Goal: Complete application form

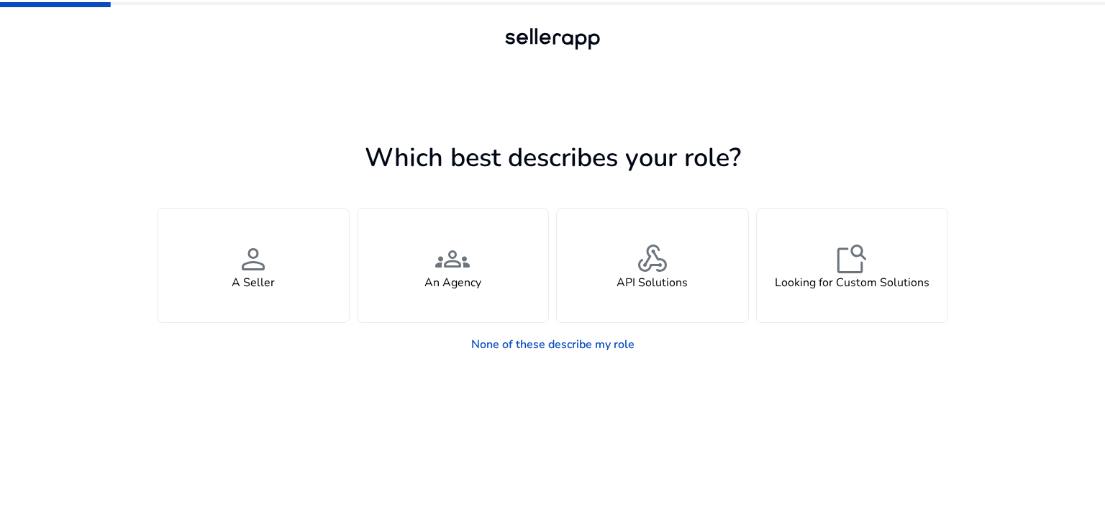
click at [300, 299] on div "person A Seller" at bounding box center [253, 266] width 191 height 114
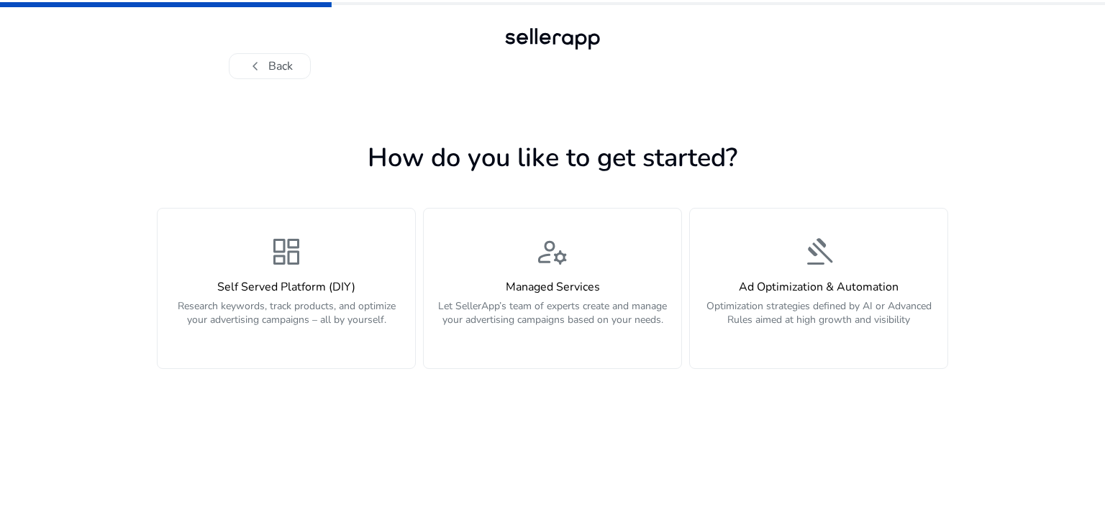
click at [300, 299] on div "Self Served Platform (DIY) Research keywords, track products, and optimize your…" at bounding box center [286, 312] width 240 height 62
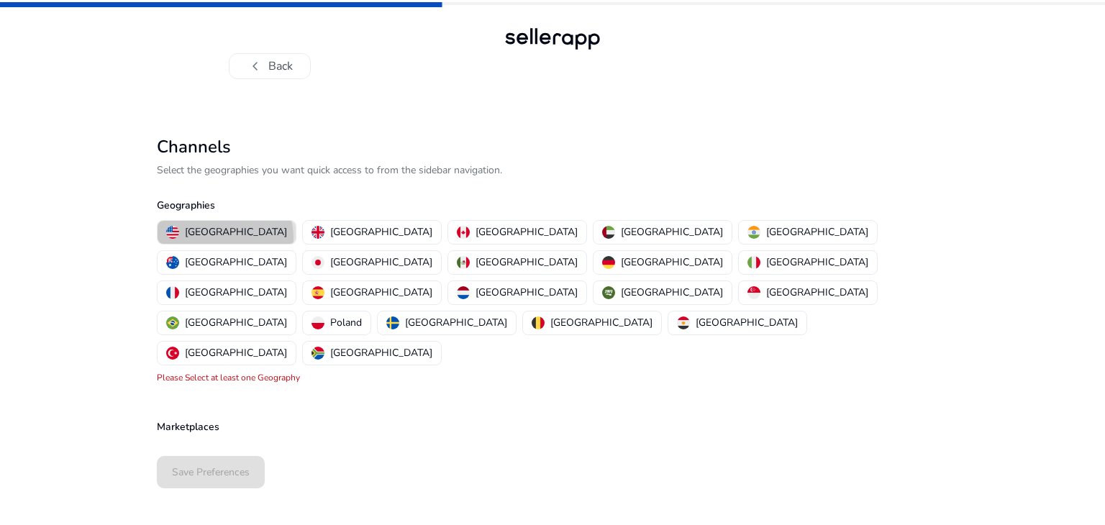
click at [225, 237] on p "[GEOGRAPHIC_DATA]" at bounding box center [236, 232] width 102 height 15
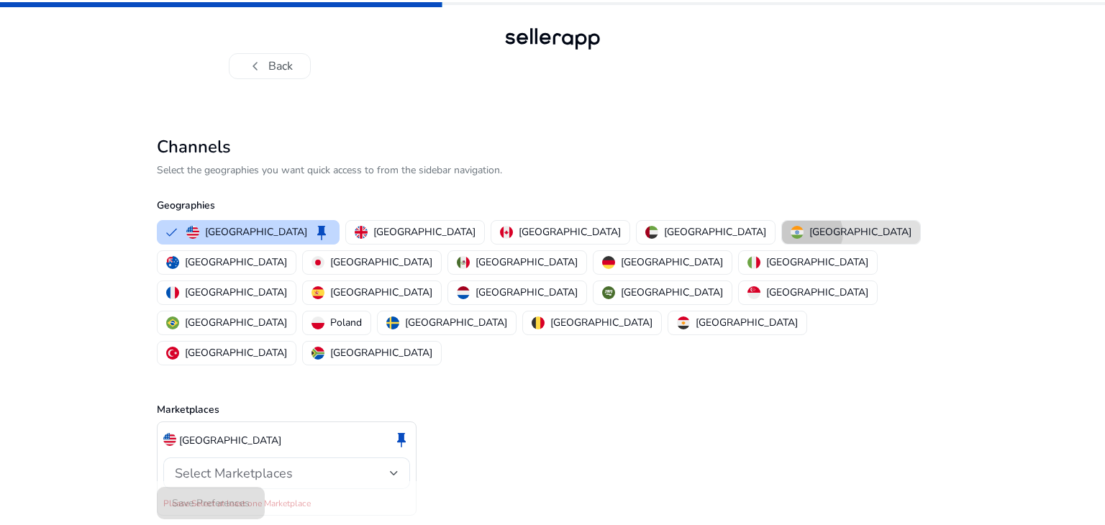
click at [810, 233] on p "[GEOGRAPHIC_DATA]" at bounding box center [861, 232] width 102 height 15
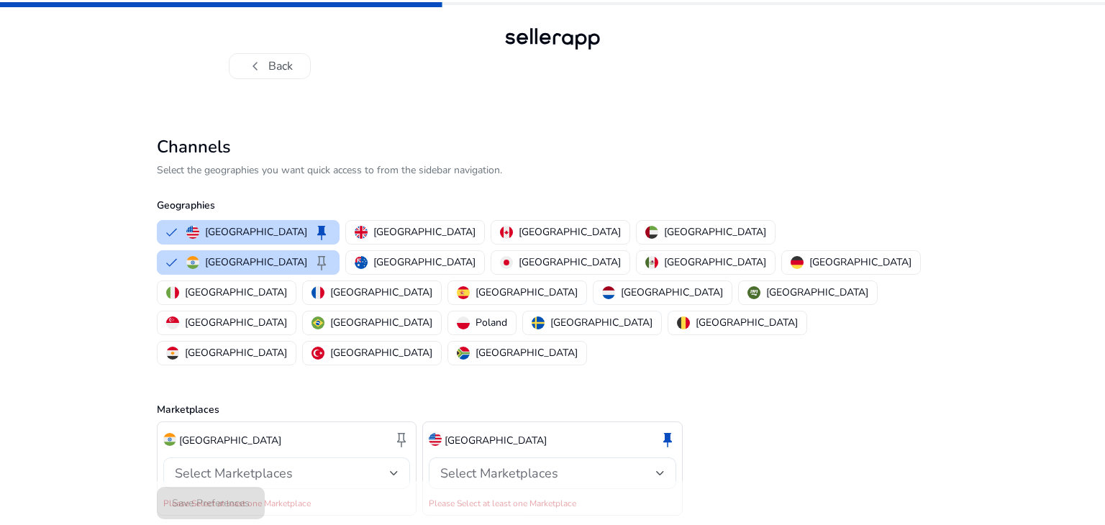
click at [289, 458] on div "Select Marketplaces" at bounding box center [287, 474] width 224 height 32
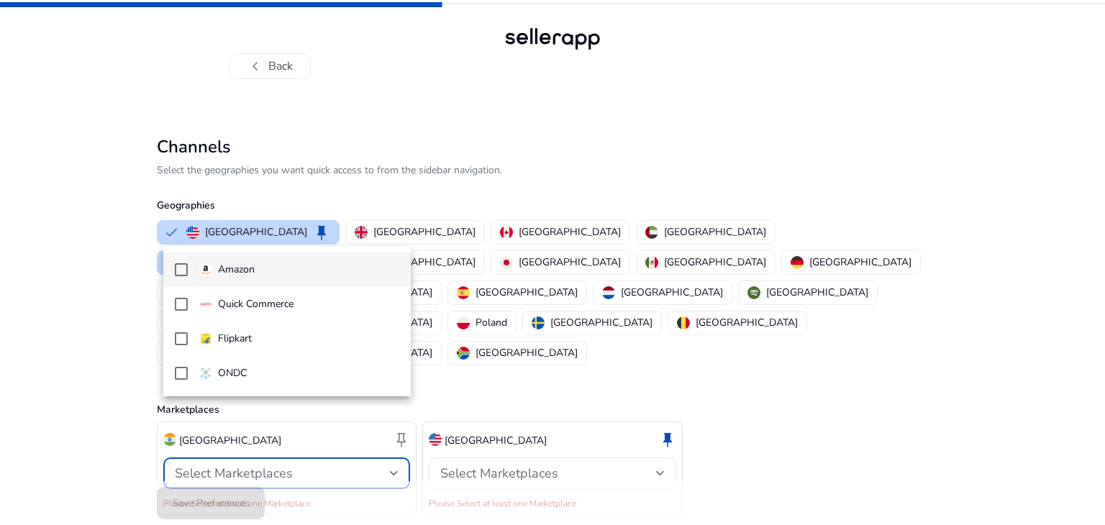
click at [289, 424] on div at bounding box center [552, 262] width 1105 height 525
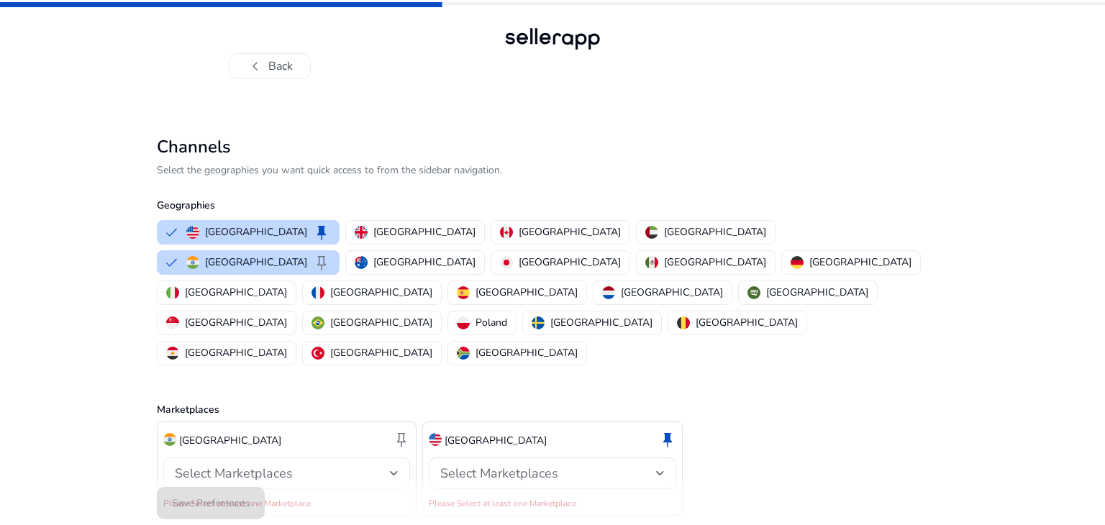
click at [289, 458] on div "Select Marketplaces" at bounding box center [287, 474] width 224 height 32
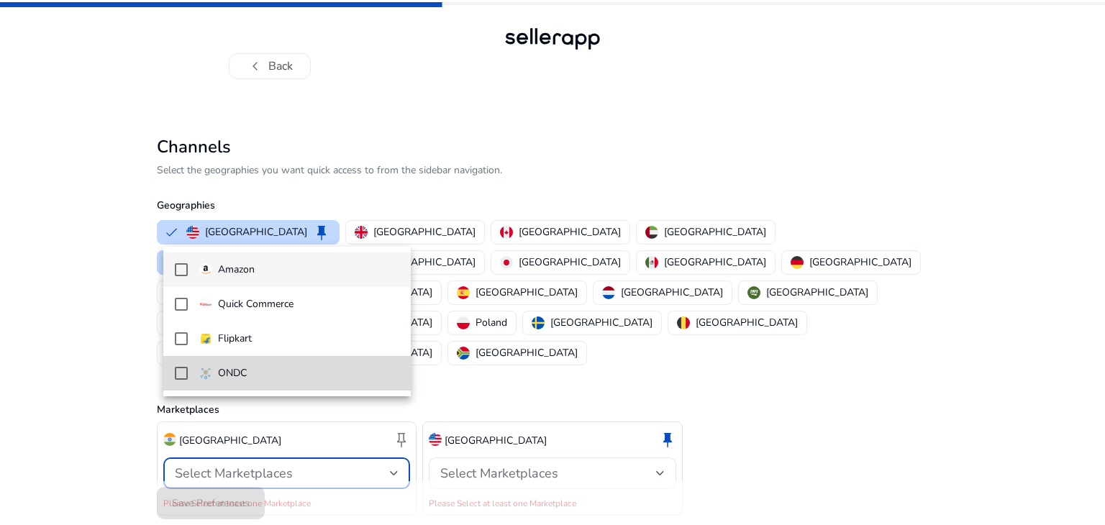
click at [178, 374] on mat-pseudo-checkbox at bounding box center [181, 373] width 13 height 13
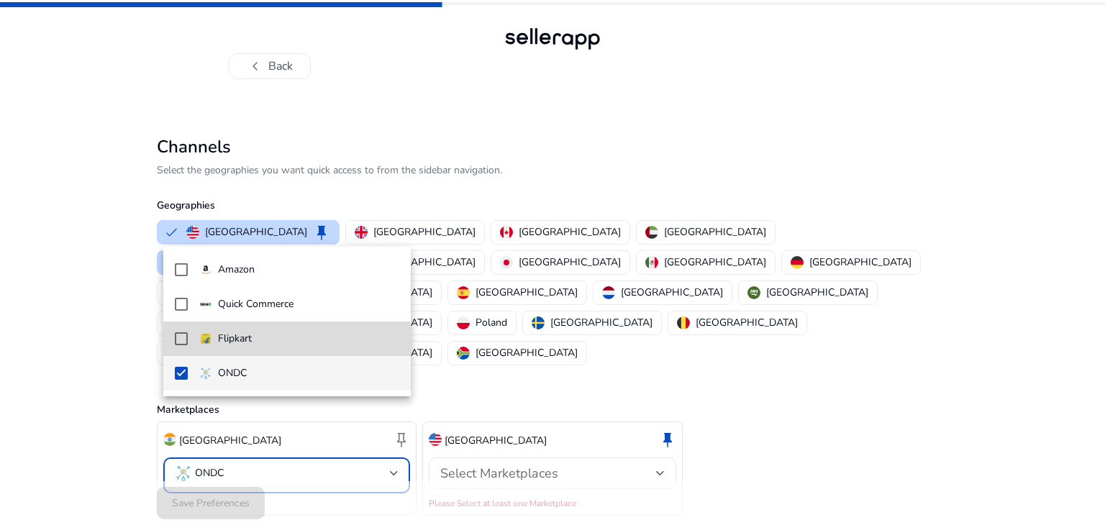
click at [184, 343] on mat-pseudo-checkbox at bounding box center [181, 338] width 13 height 13
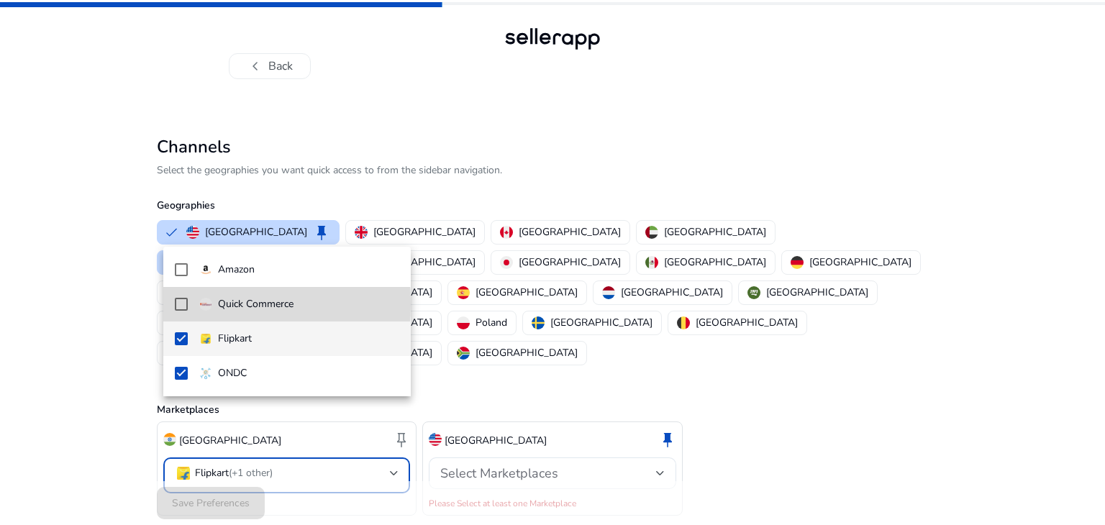
click at [178, 304] on mat-pseudo-checkbox at bounding box center [181, 304] width 13 height 13
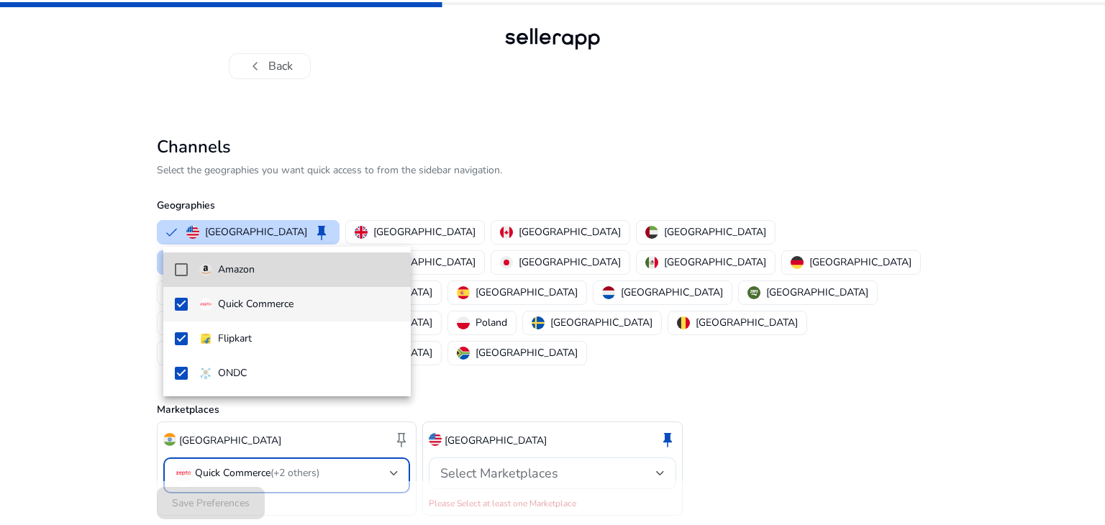
click at [181, 275] on mat-pseudo-checkbox at bounding box center [181, 269] width 13 height 13
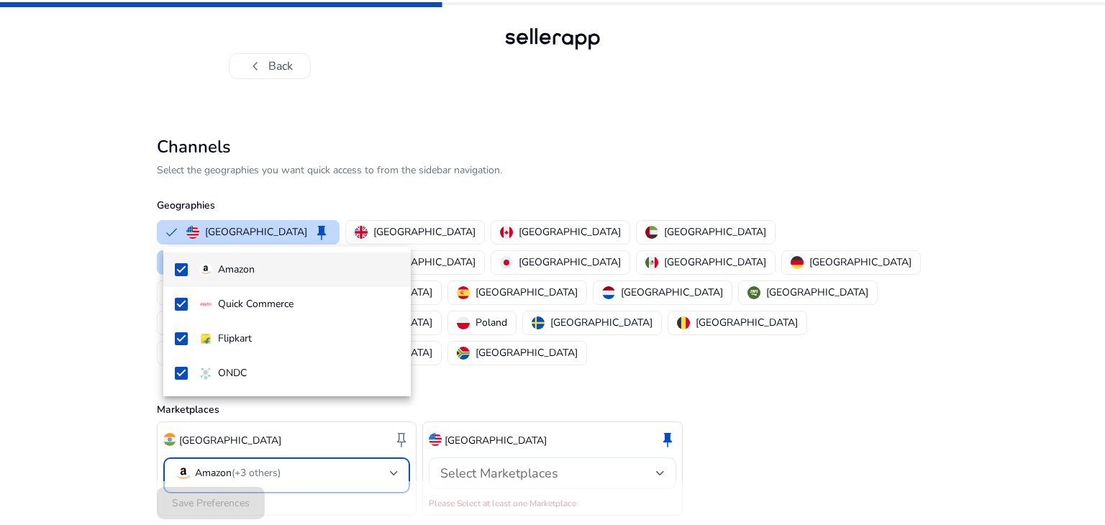
drag, startPoint x: 481, startPoint y: 429, endPoint x: 487, endPoint y: 424, distance: 7.7
click at [487, 424] on div at bounding box center [552, 262] width 1105 height 525
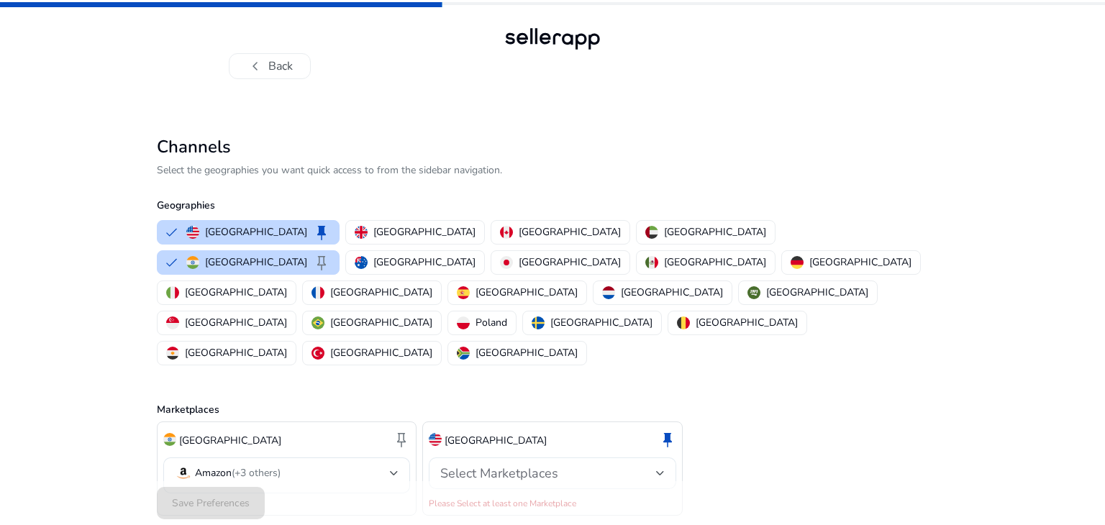
click at [487, 458] on div "Select Marketplaces" at bounding box center [552, 474] width 224 height 32
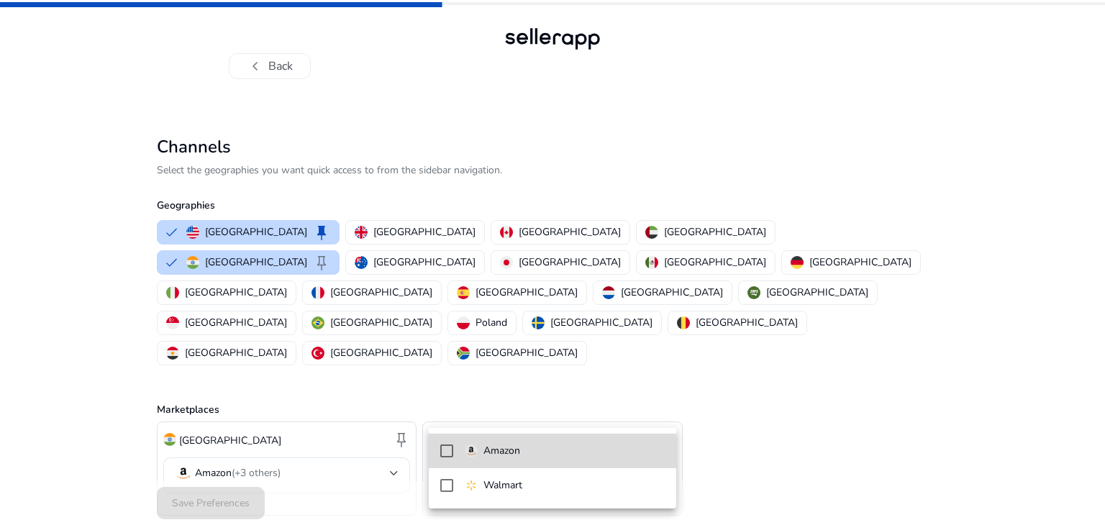
click at [449, 456] on mat-pseudo-checkbox at bounding box center [446, 451] width 13 height 13
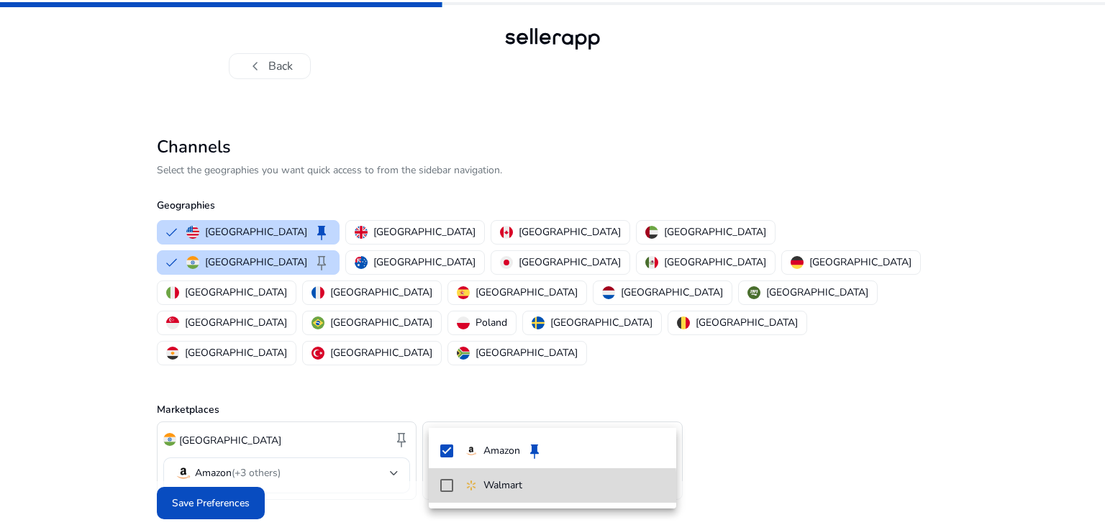
click at [445, 490] on mat-pseudo-checkbox at bounding box center [446, 485] width 13 height 13
click at [230, 478] on div at bounding box center [552, 262] width 1105 height 525
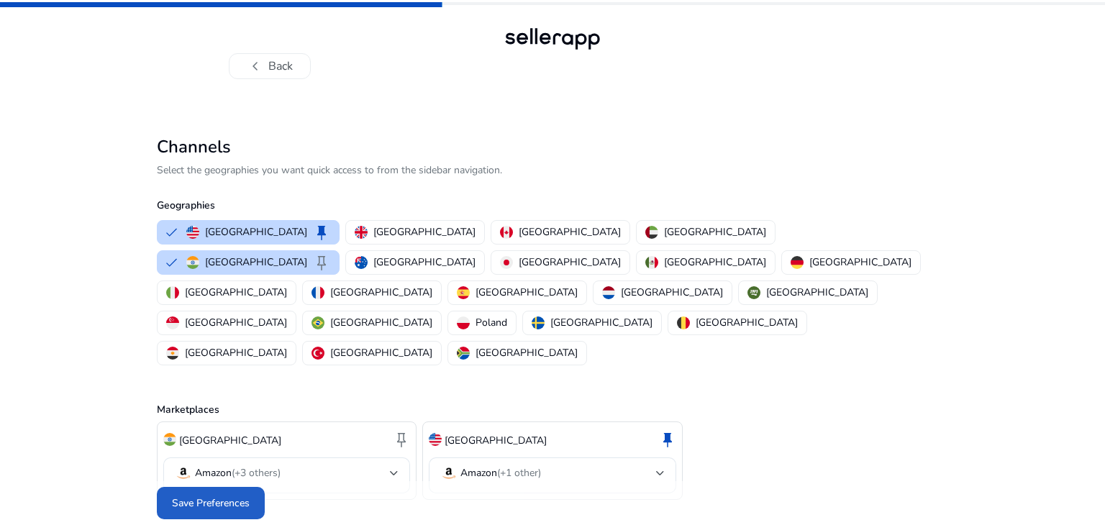
click at [230, 496] on span "Save Preferences" at bounding box center [211, 503] width 78 height 15
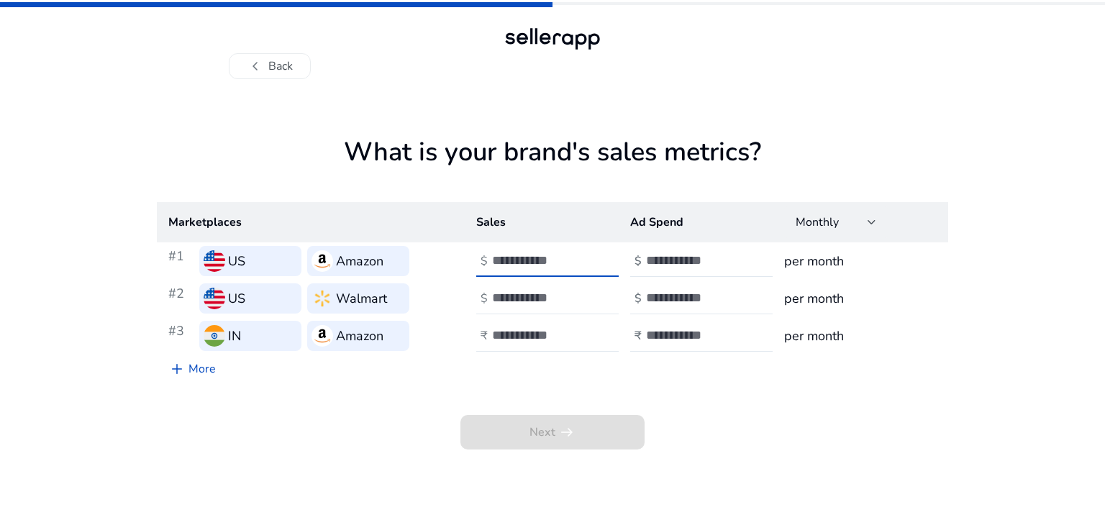
click at [543, 266] on input "number" at bounding box center [540, 261] width 97 height 16
type input "***"
click at [530, 307] on div at bounding box center [557, 299] width 130 height 32
type input "***"
click at [527, 332] on input "number" at bounding box center [540, 335] width 97 height 16
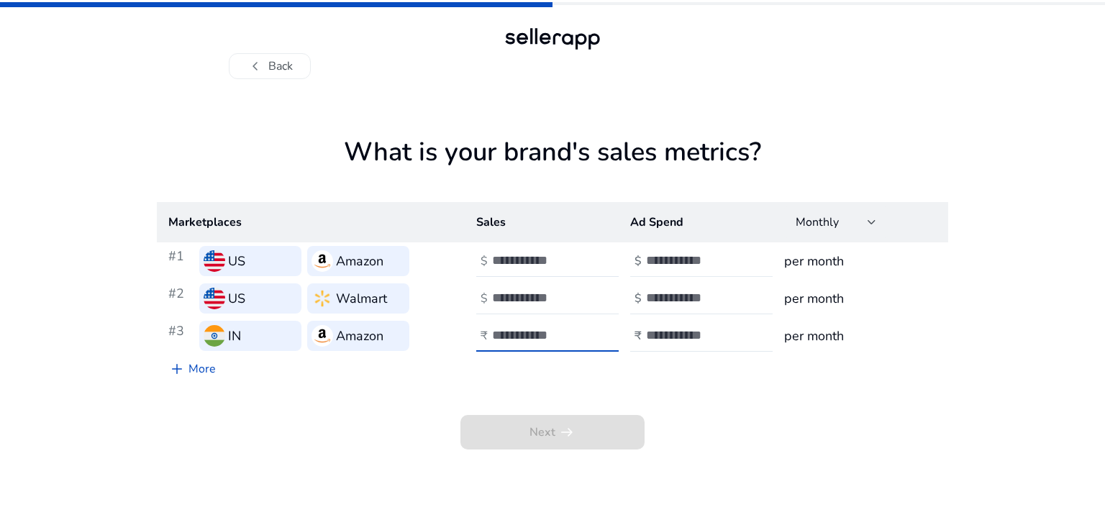
type input "*****"
click at [709, 257] on input "number" at bounding box center [694, 261] width 97 height 16
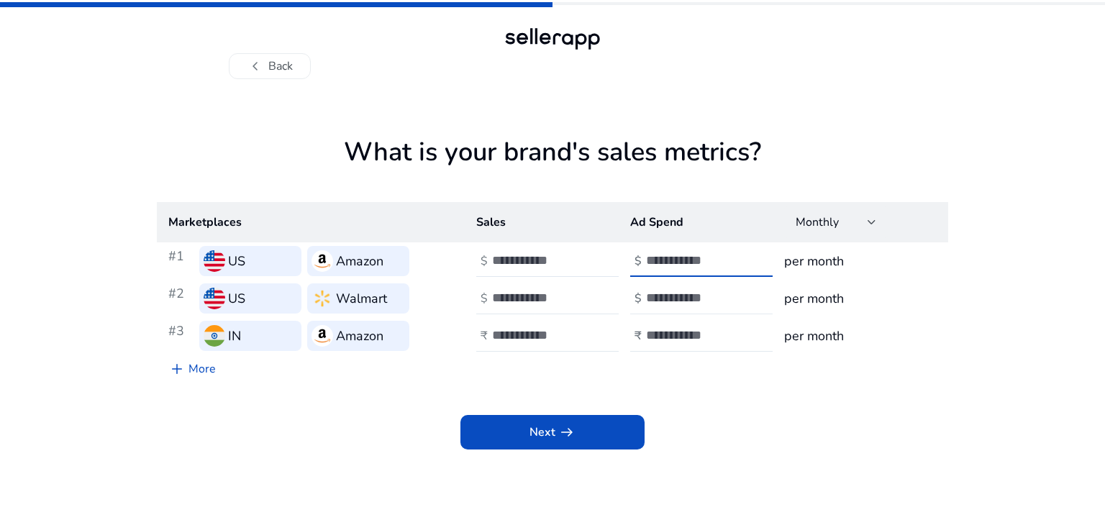
type input "*"
click at [667, 297] on input "number" at bounding box center [694, 298] width 97 height 16
type input "*"
click at [651, 332] on input "number" at bounding box center [694, 335] width 97 height 16
type input "*"
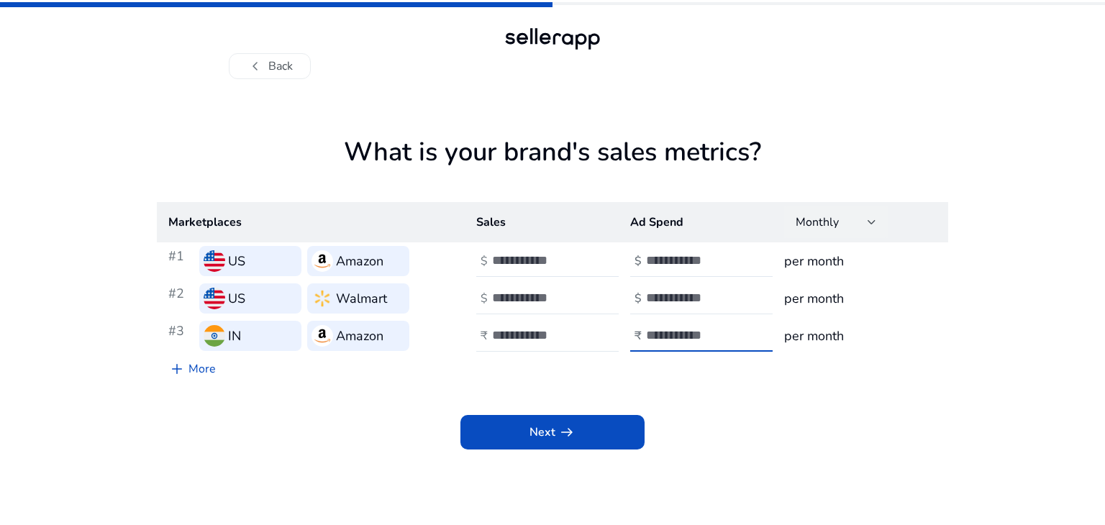
click at [864, 227] on div "Monthly" at bounding box center [832, 222] width 72 height 16
click at [584, 439] on div at bounding box center [552, 262] width 1105 height 525
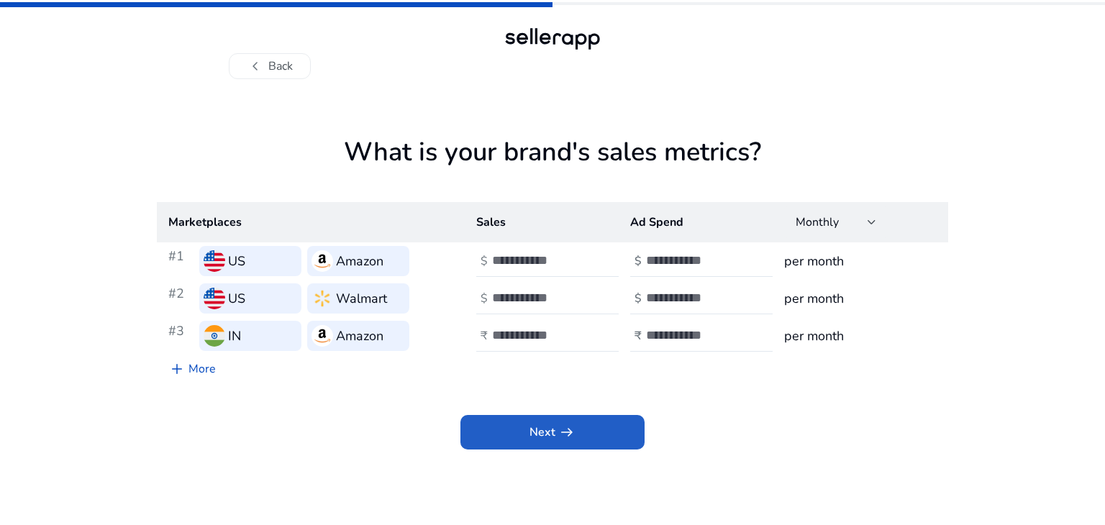
click at [584, 439] on span at bounding box center [553, 432] width 184 height 35
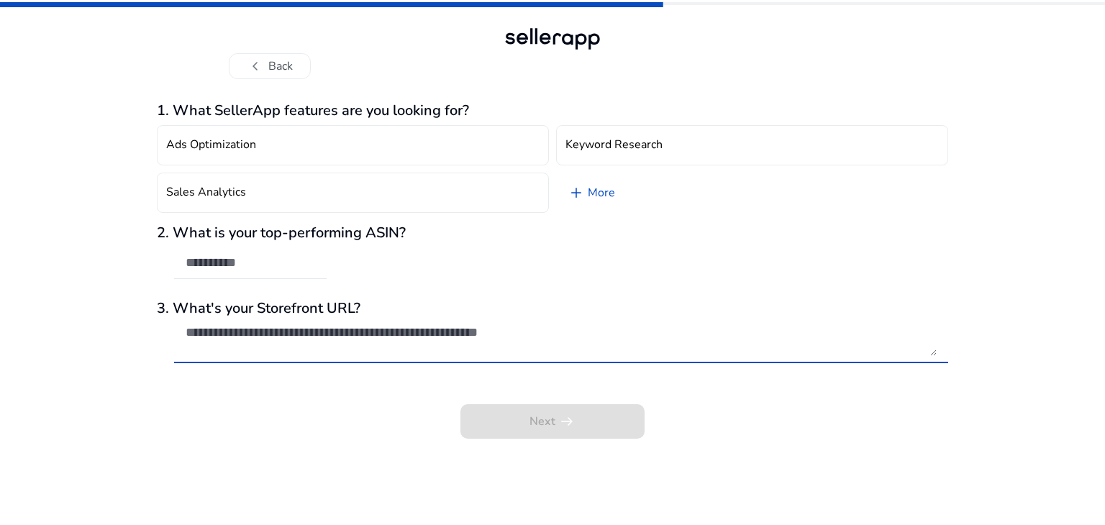
click at [316, 335] on textarea at bounding box center [561, 341] width 751 height 32
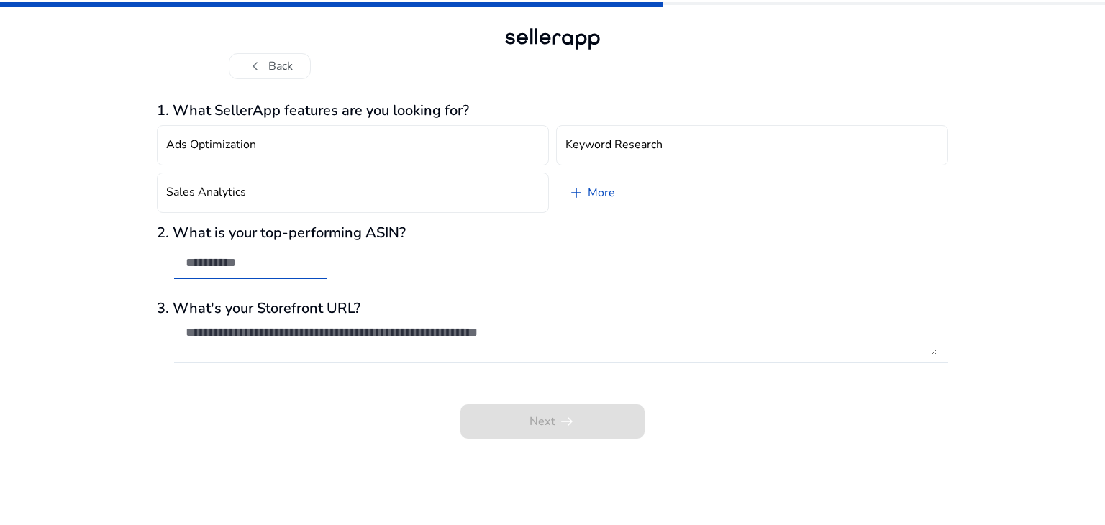
click at [230, 259] on input "text" at bounding box center [251, 263] width 130 height 16
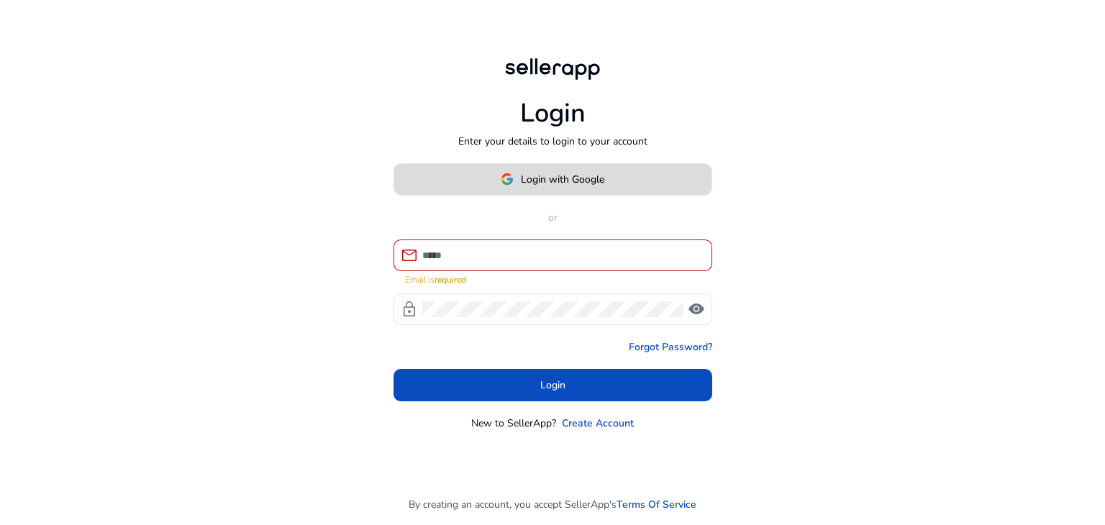
click at [528, 182] on span "Login with Google" at bounding box center [562, 179] width 83 height 15
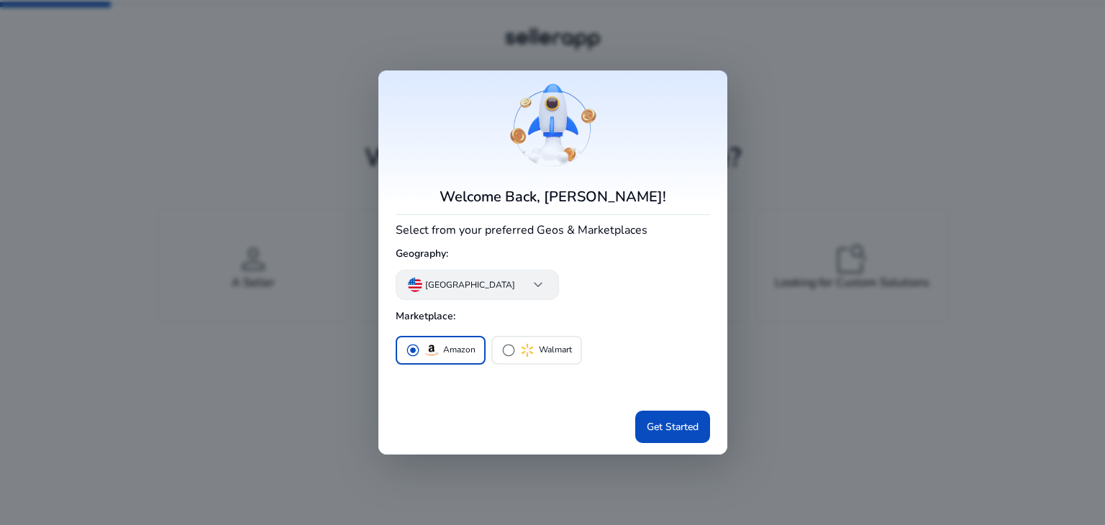
click at [475, 291] on p "[GEOGRAPHIC_DATA]" at bounding box center [470, 285] width 90 height 13
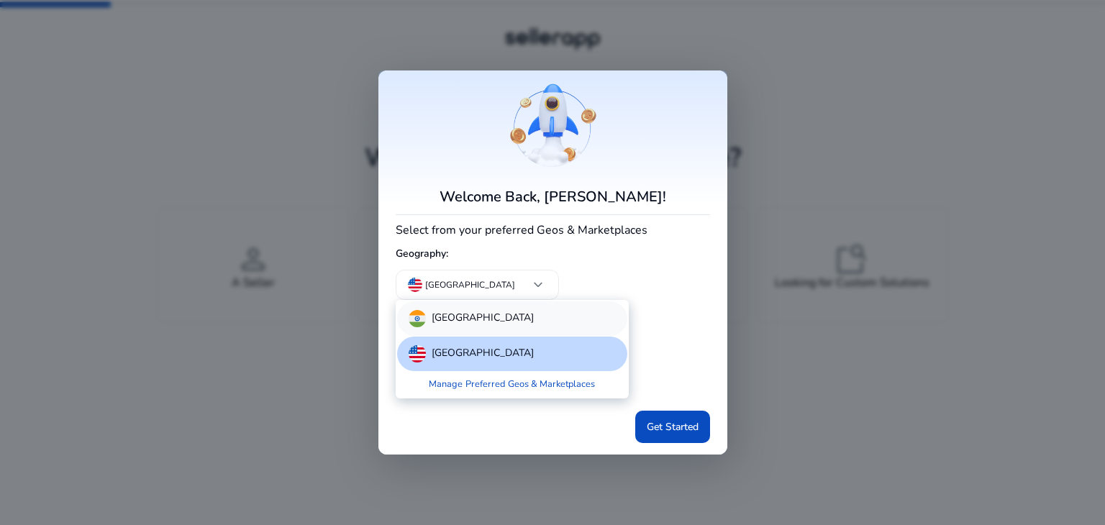
click at [475, 315] on div "[GEOGRAPHIC_DATA]" at bounding box center [512, 319] width 230 height 35
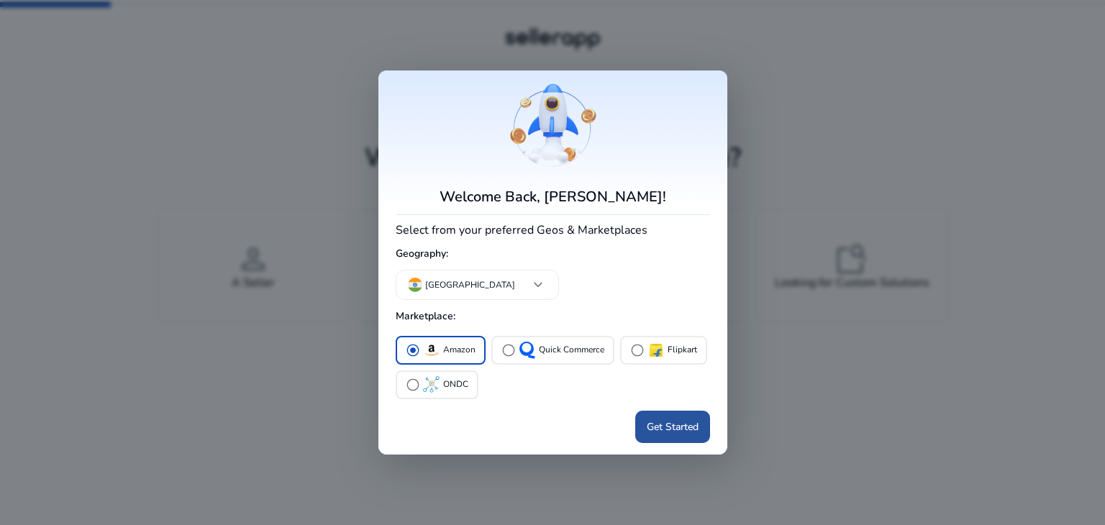
click at [659, 421] on span "Get Started" at bounding box center [673, 427] width 52 height 15
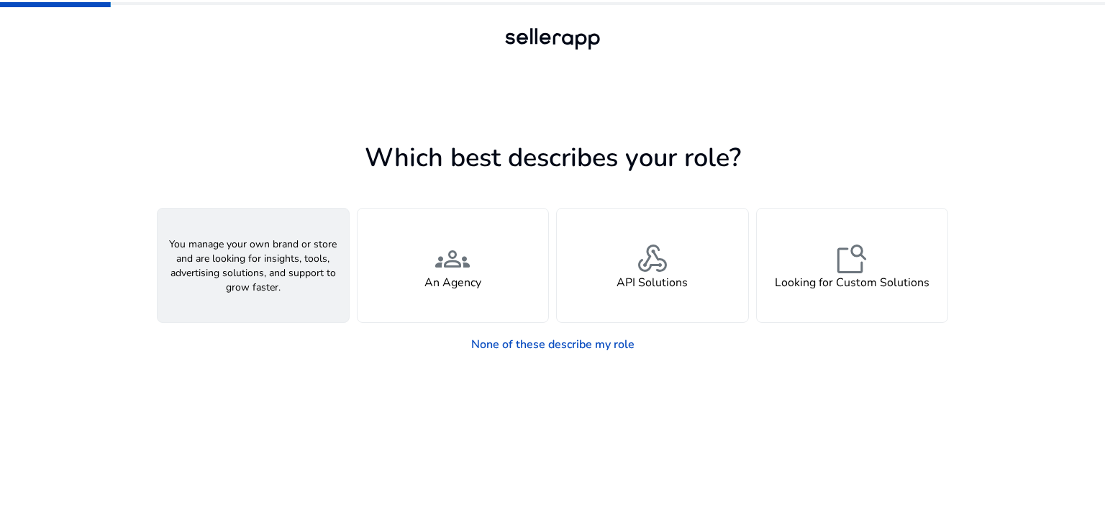
click at [234, 280] on h4 "A Seller" at bounding box center [253, 283] width 43 height 14
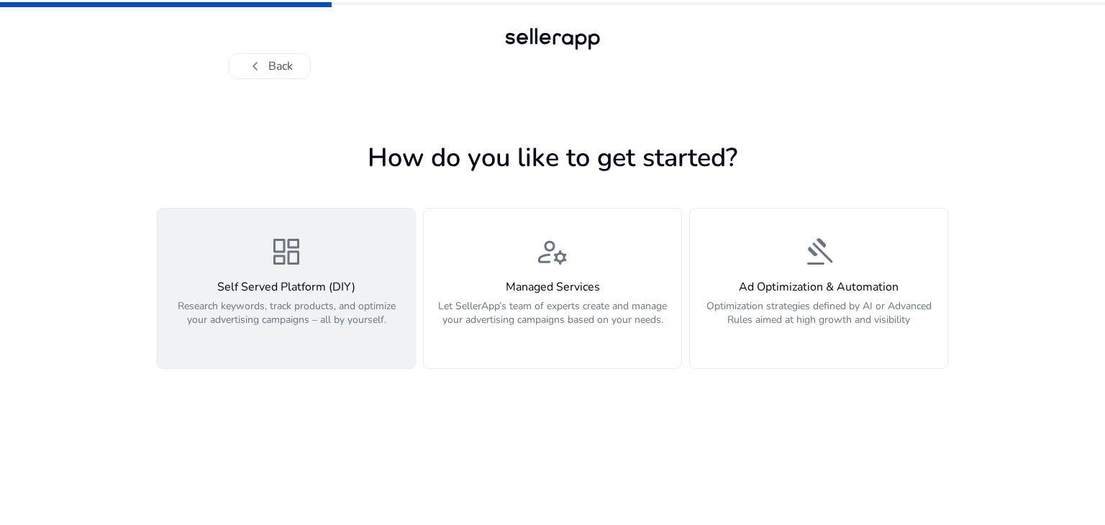
click at [310, 272] on div "dashboard Self Served Platform (DIY) Research keywords, track products, and opt…" at bounding box center [286, 289] width 240 height 108
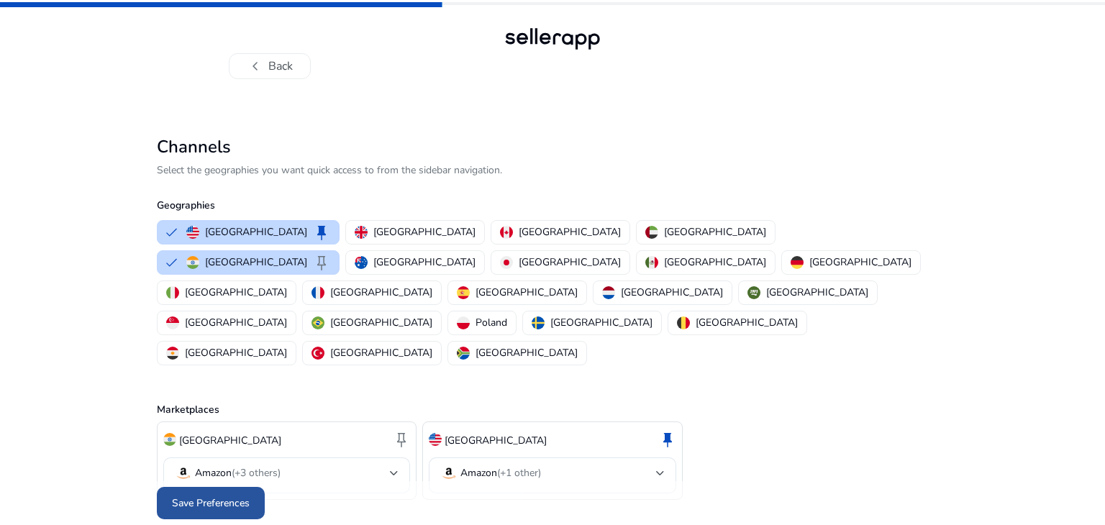
click at [244, 496] on span "Save Preferences" at bounding box center [211, 503] width 78 height 15
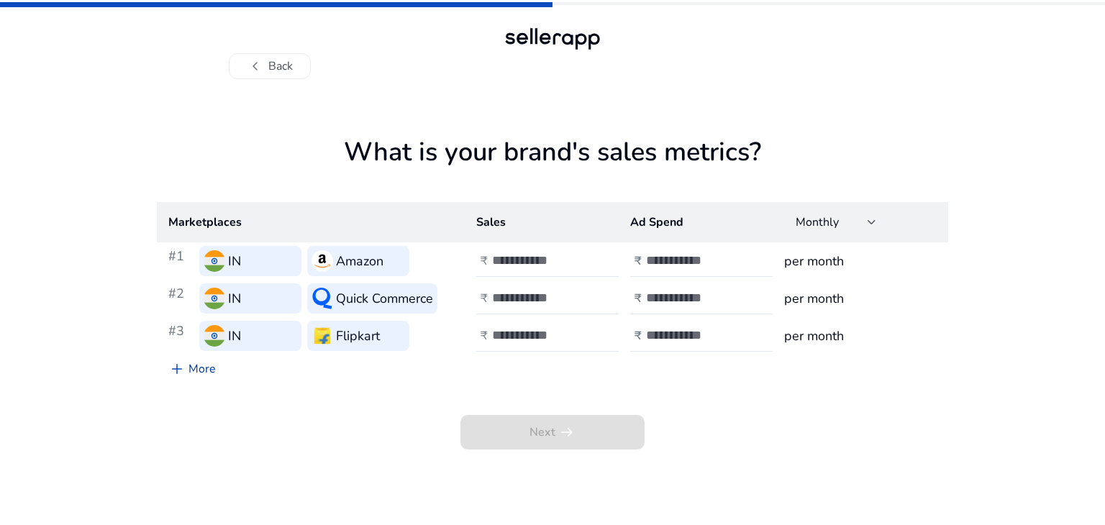
click at [206, 369] on link "add More" at bounding box center [192, 369] width 71 height 29
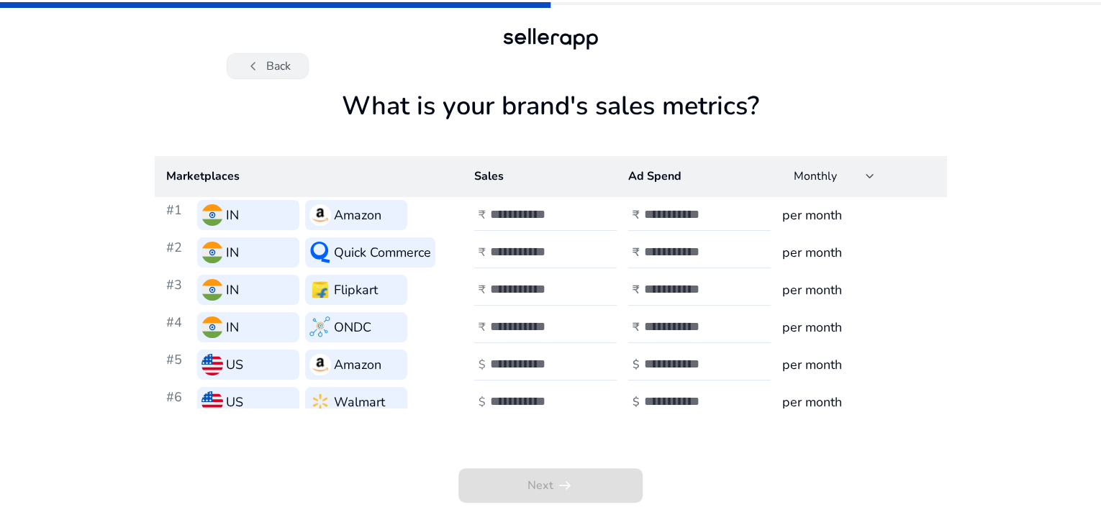
click at [294, 53] on button "chevron_left Back" at bounding box center [268, 66] width 82 height 26
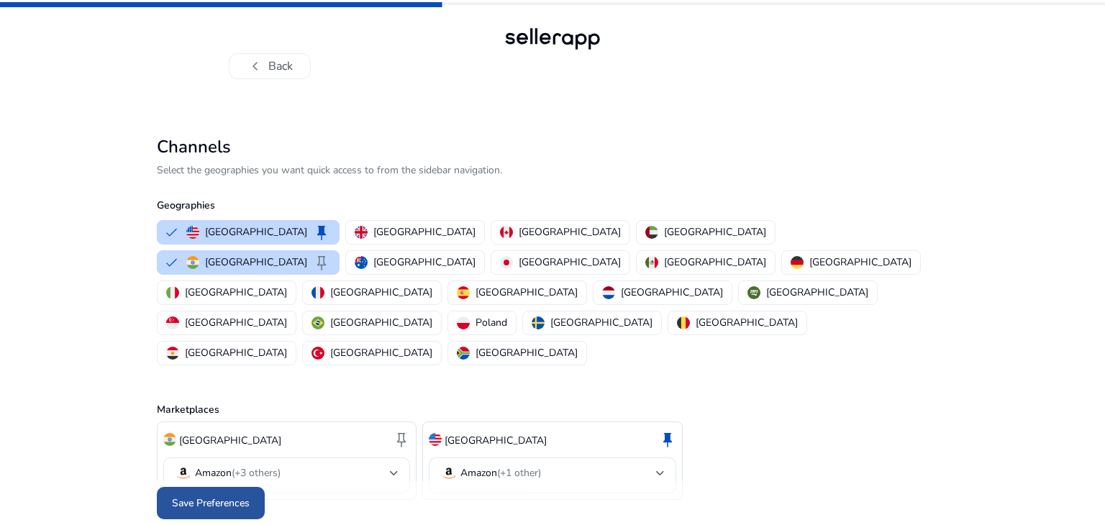
click at [247, 487] on span at bounding box center [211, 504] width 108 height 35
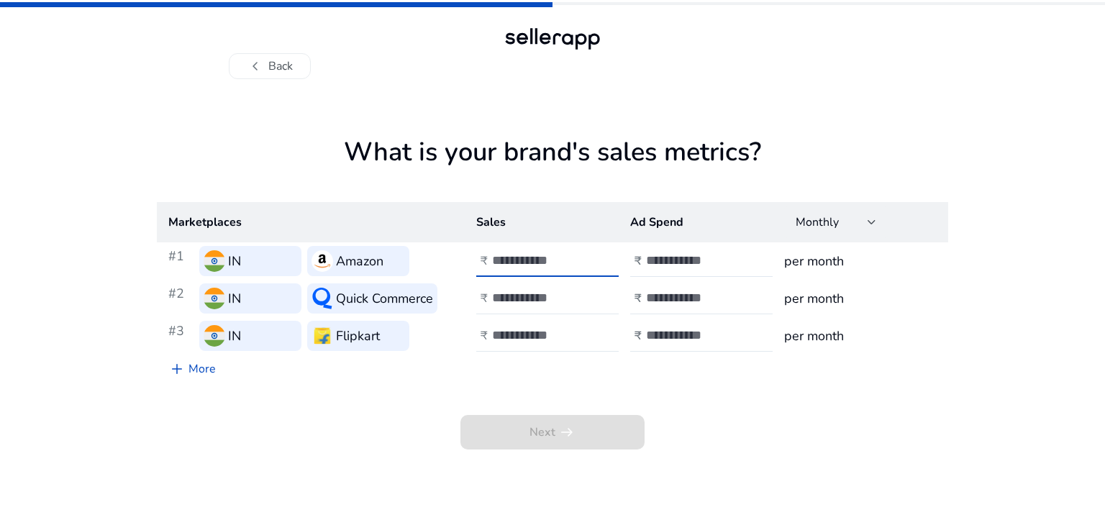
click at [530, 254] on input "number" at bounding box center [540, 261] width 97 height 16
click at [519, 278] on td "₹ ***" at bounding box center [542, 261] width 154 height 37
click at [527, 264] on input "***" at bounding box center [540, 261] width 97 height 16
type input "*****"
click at [513, 308] on div at bounding box center [557, 299] width 130 height 32
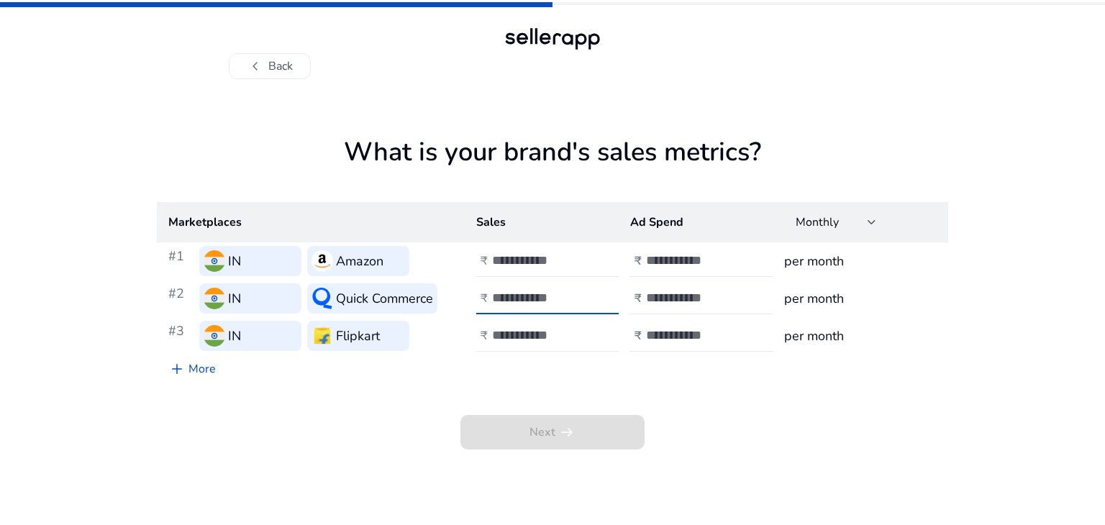
type input "*****"
click at [499, 343] on input "number" at bounding box center [540, 335] width 97 height 16
type input "*****"
click at [220, 368] on link "add More" at bounding box center [192, 369] width 71 height 29
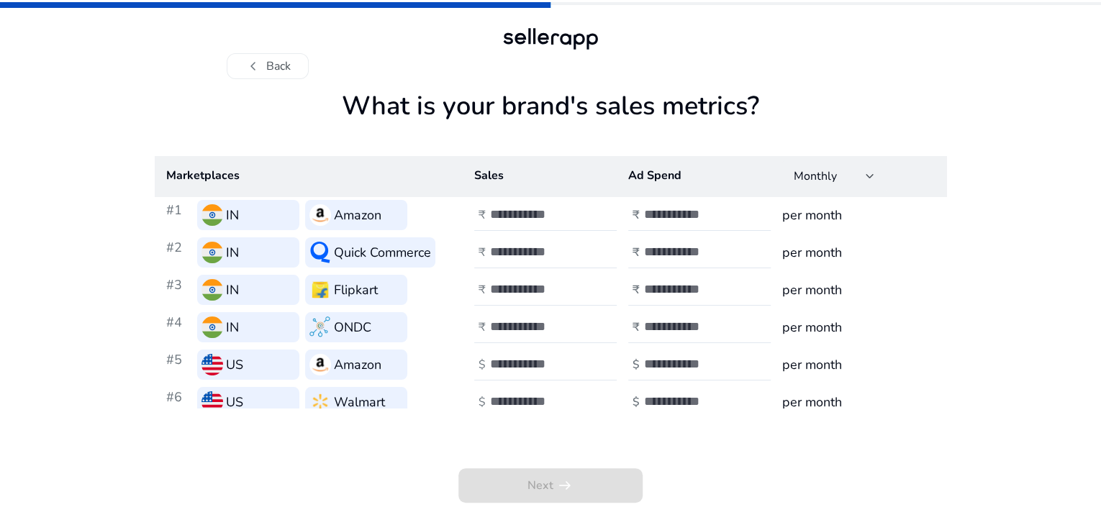
scroll to position [12, 0]
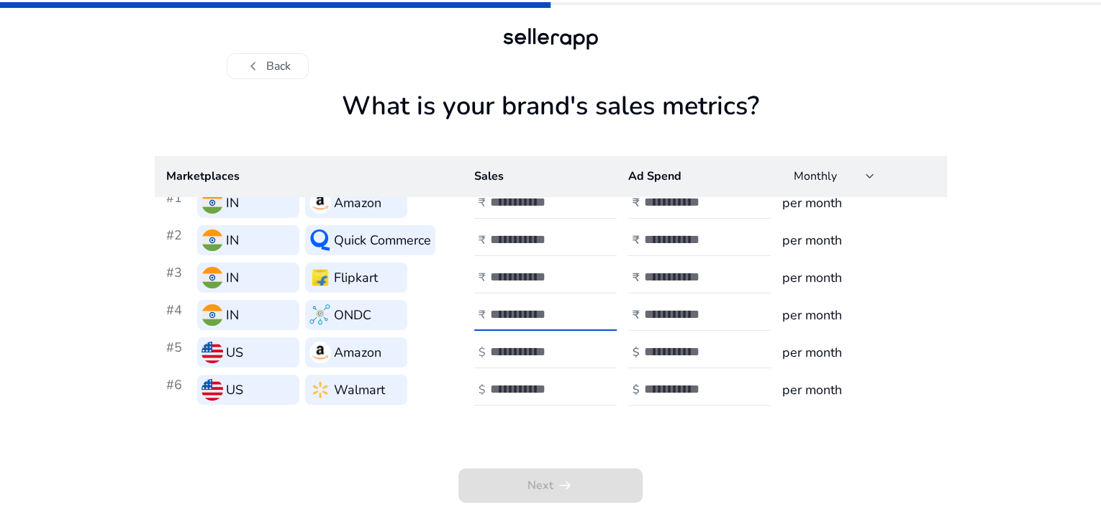
click at [504, 322] on input "number" at bounding box center [538, 315] width 97 height 16
type input "*****"
click at [504, 368] on div at bounding box center [555, 353] width 130 height 32
type input "***"
click at [498, 397] on input "number" at bounding box center [538, 389] width 97 height 16
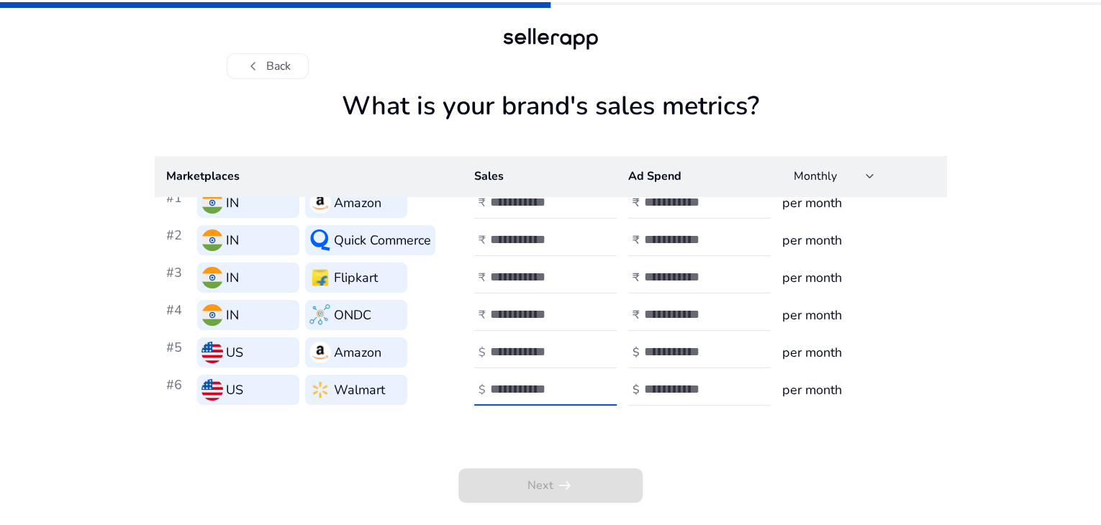
type input "***"
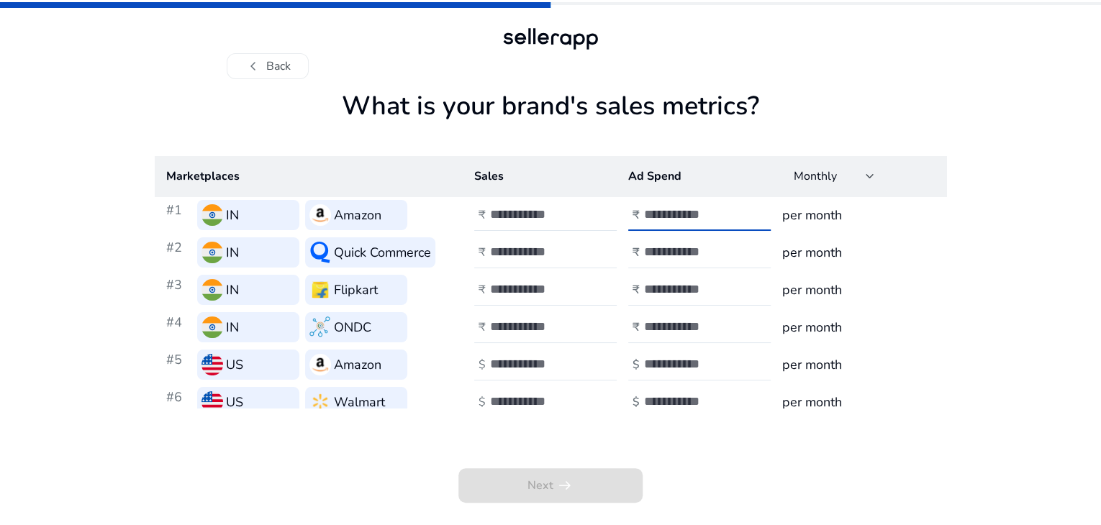
click at [685, 222] on input "number" at bounding box center [692, 215] width 97 height 16
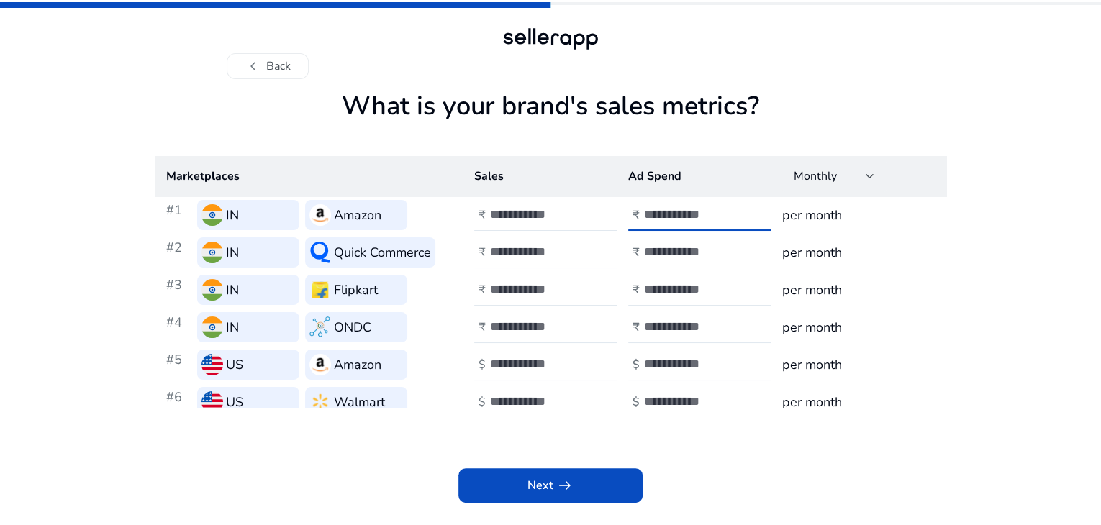
type input "*"
click at [663, 260] on input "number" at bounding box center [692, 252] width 97 height 16
type input "*"
click at [660, 297] on input "number" at bounding box center [692, 289] width 97 height 16
type input "*"
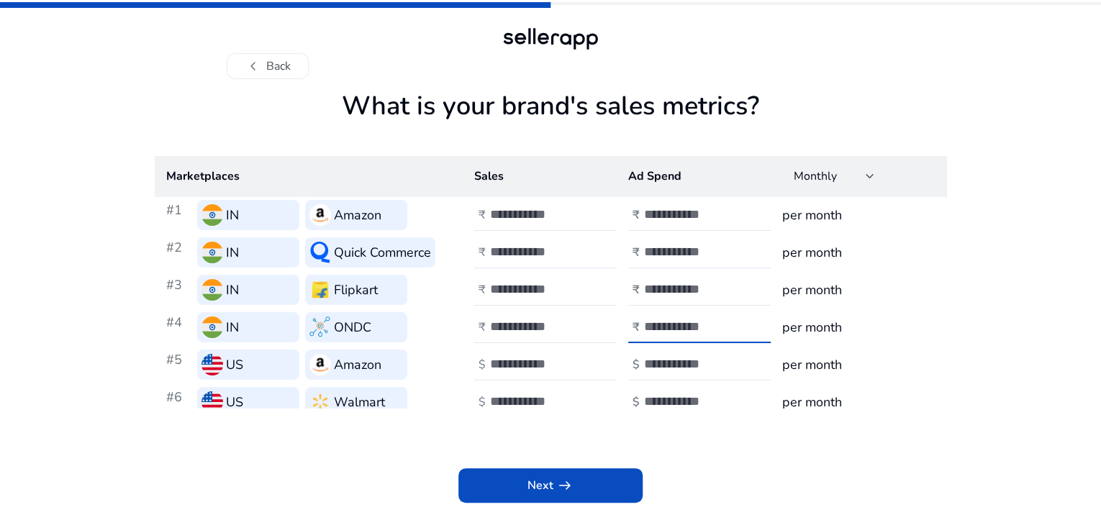
click at [661, 335] on input "*" at bounding box center [692, 327] width 97 height 16
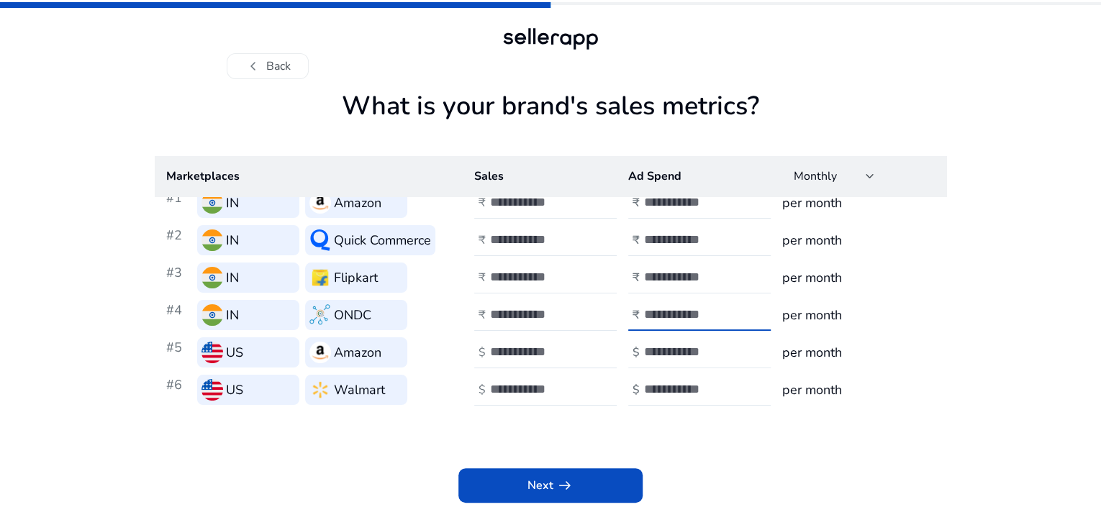
type input "*"
click at [688, 360] on input "number" at bounding box center [692, 352] width 97 height 16
type input "*"
click at [669, 399] on div at bounding box center [709, 390] width 130 height 32
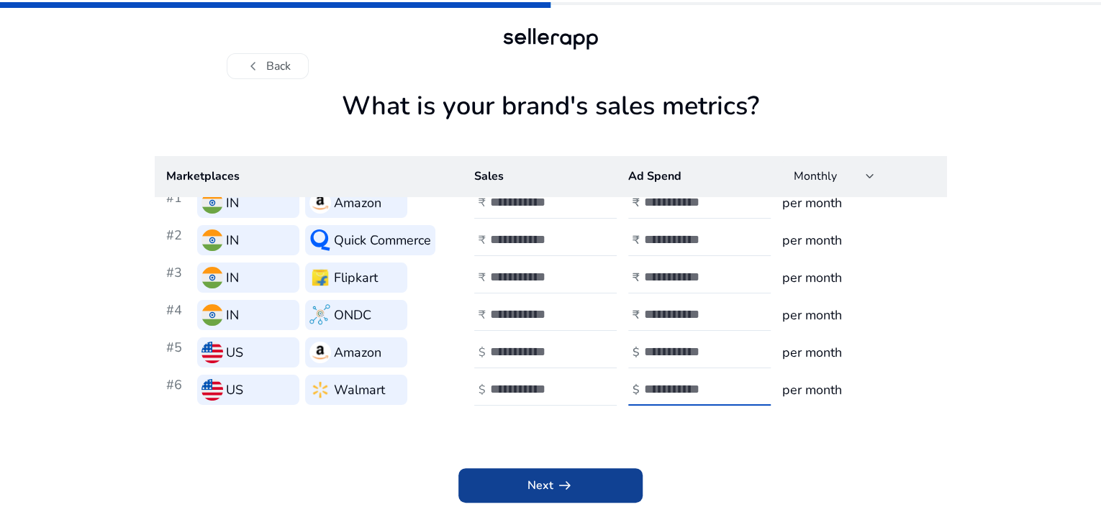
type input "*"
click at [558, 492] on span at bounding box center [550, 486] width 184 height 35
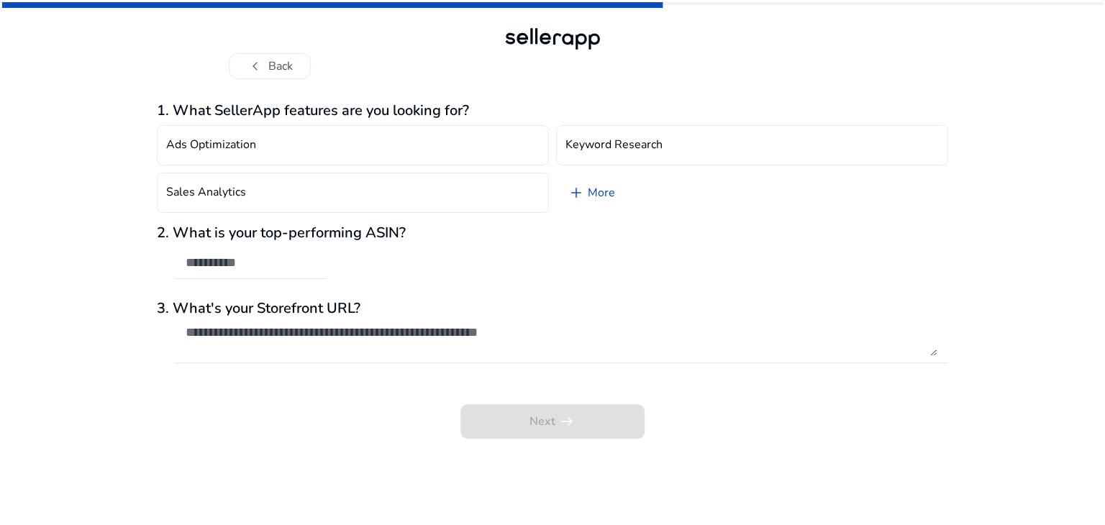
scroll to position [0, 0]
click at [605, 185] on link "add More" at bounding box center [591, 193] width 71 height 40
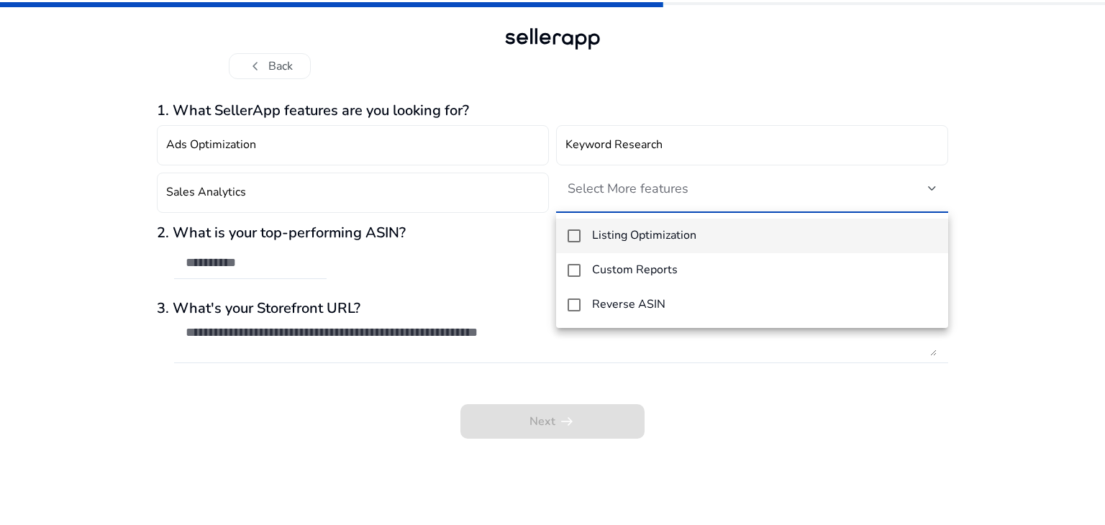
click at [754, 427] on div at bounding box center [552, 262] width 1105 height 525
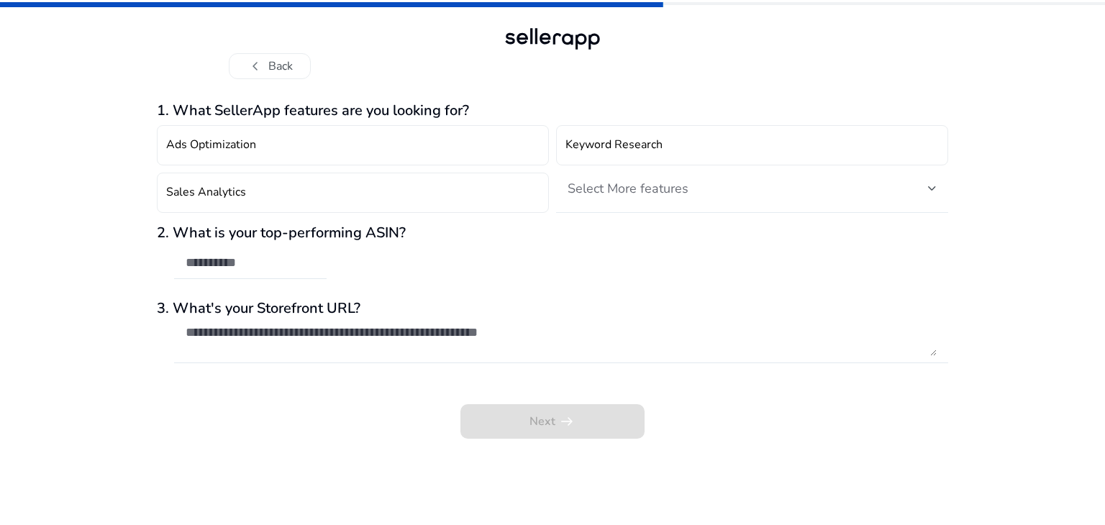
click at [564, 195] on div "Select More features" at bounding box center [752, 193] width 392 height 40
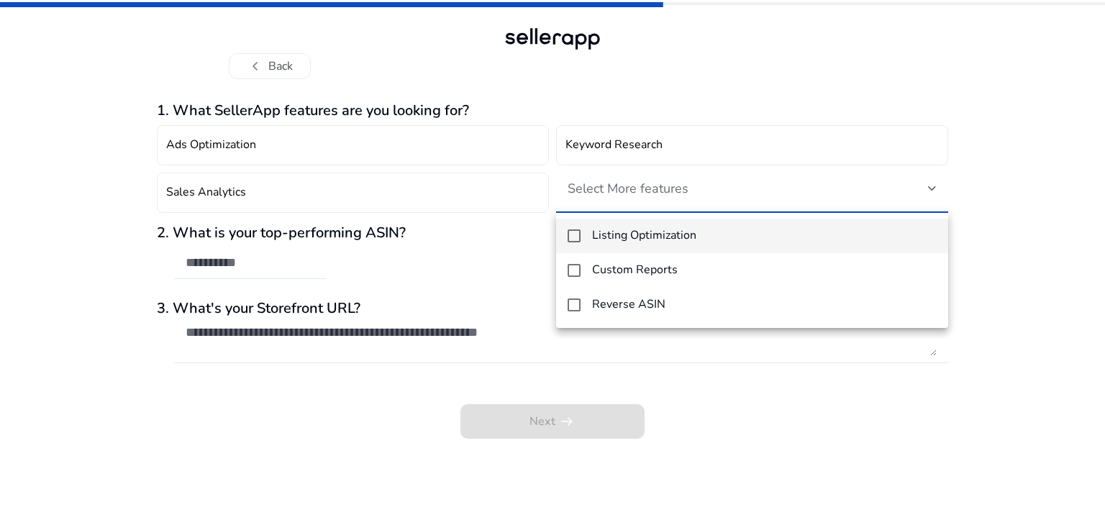
click at [827, 422] on div at bounding box center [552, 262] width 1105 height 525
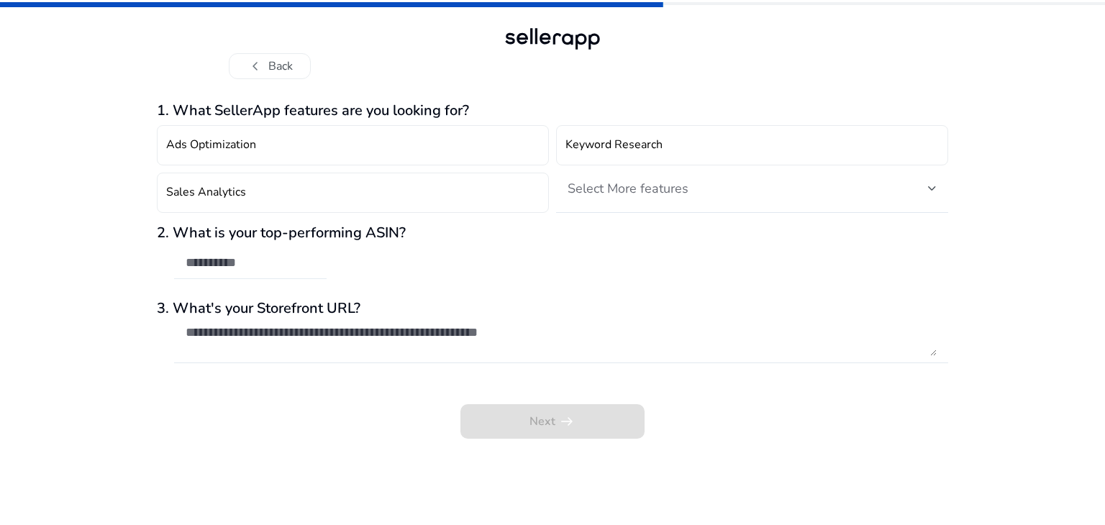
click at [196, 274] on div at bounding box center [251, 264] width 130 height 32
paste input "**********"
type input "**********"
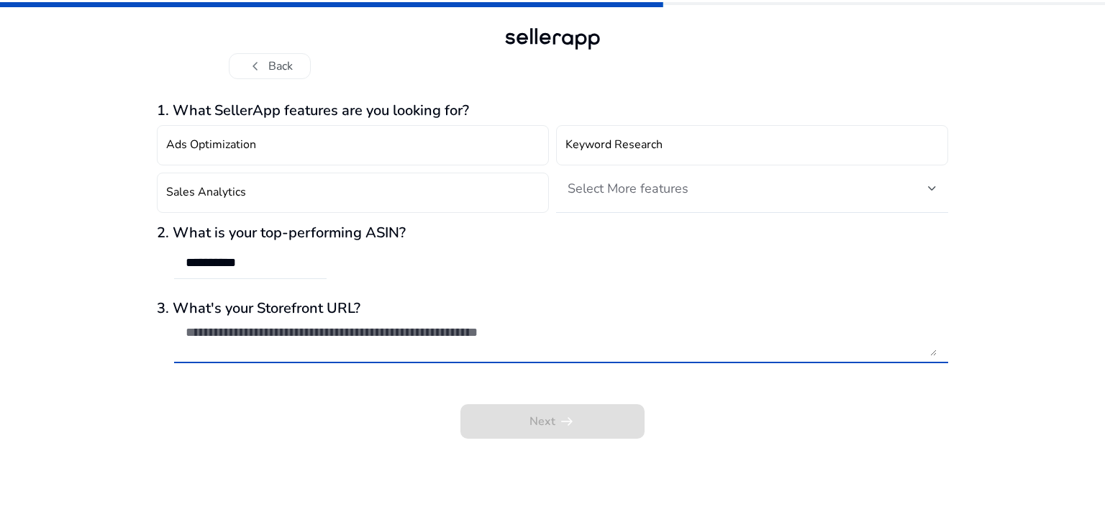
click at [291, 336] on textarea at bounding box center [561, 341] width 751 height 32
